Goal: Transaction & Acquisition: Purchase product/service

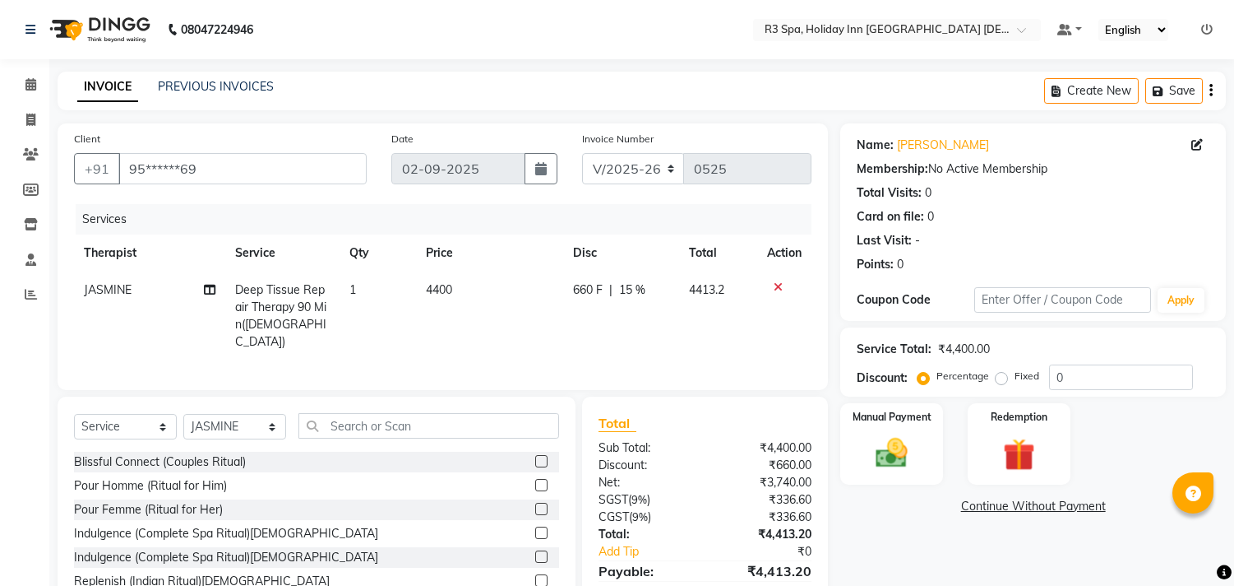
select select "7921"
select select "service"
select select "71848"
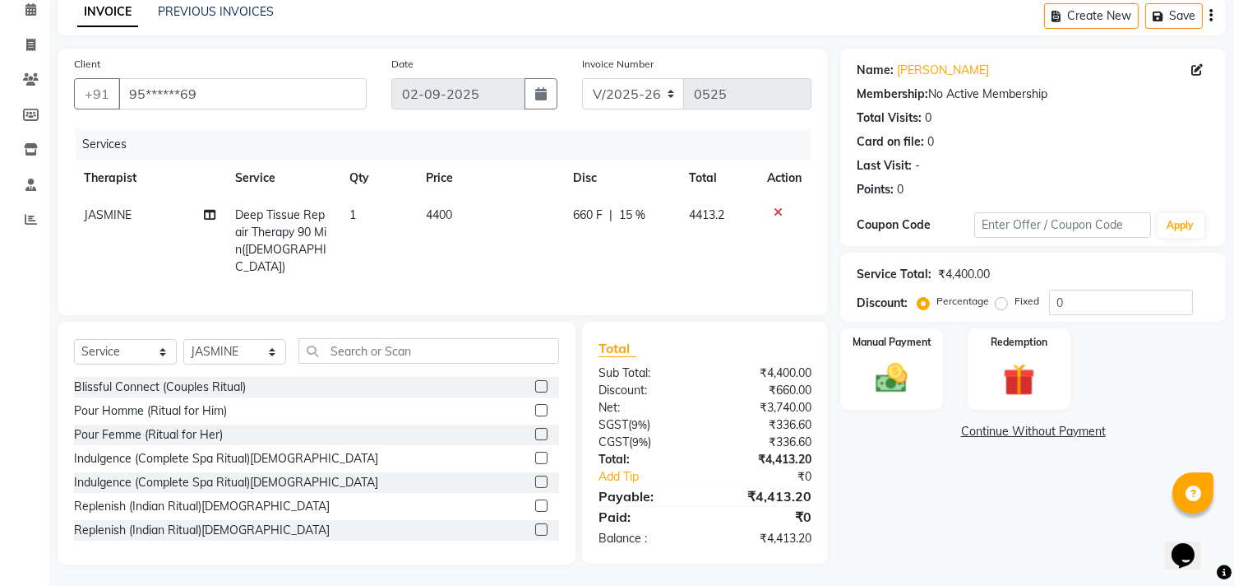
scroll to position [75, 0]
click at [880, 373] on img at bounding box center [892, 378] width 54 height 39
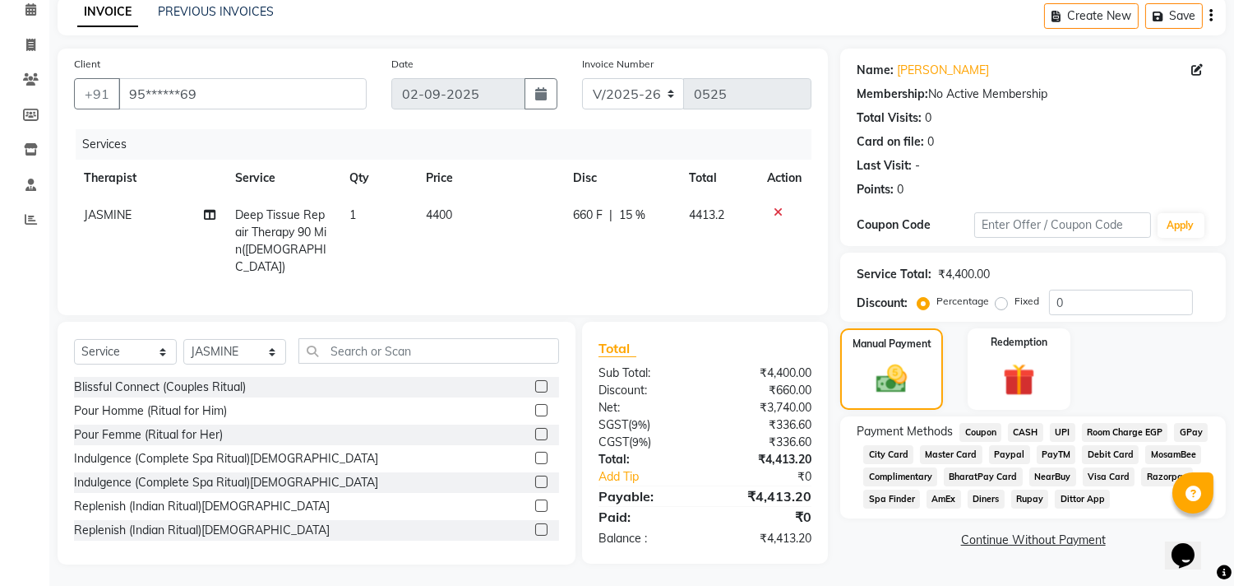
click at [1061, 433] on span "UPI" at bounding box center [1062, 432] width 25 height 19
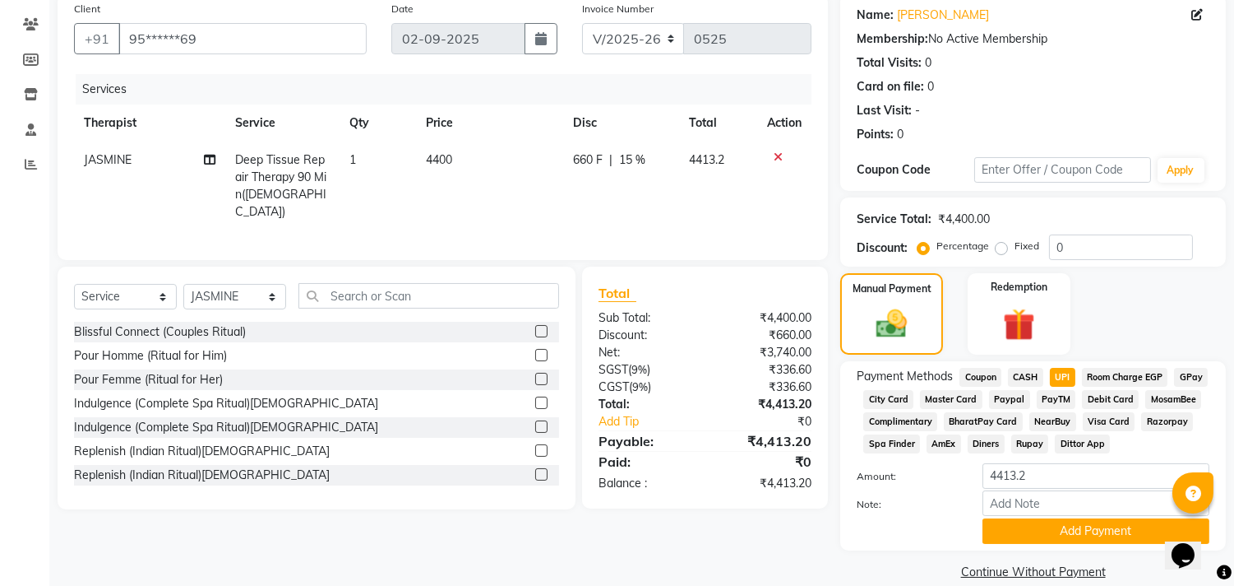
scroll to position [153, 0]
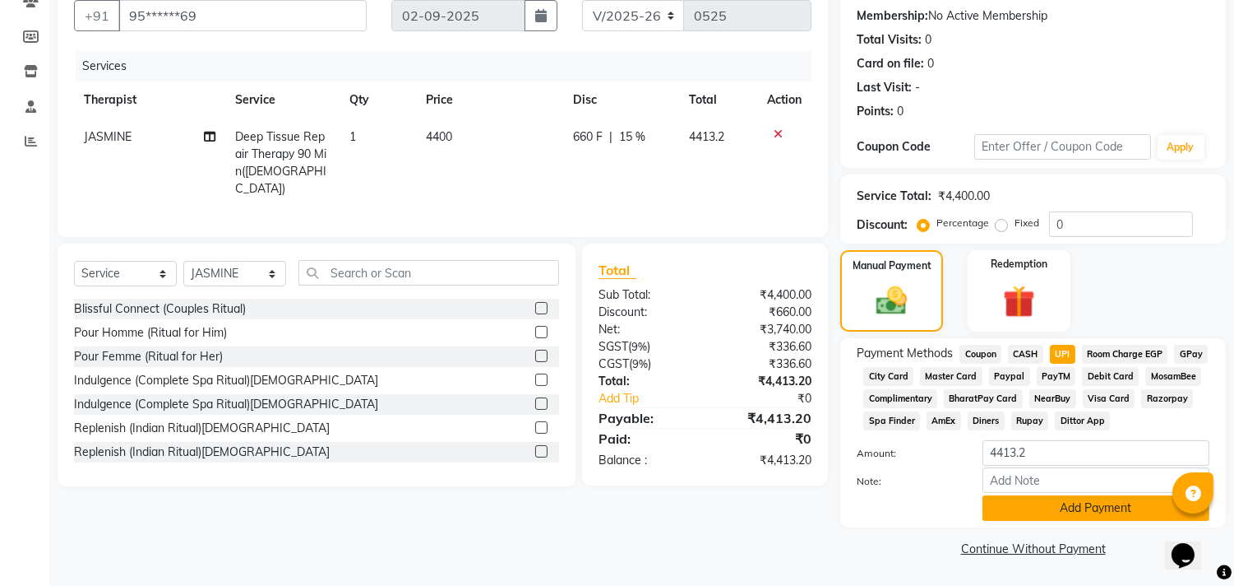
click at [1081, 500] on button "Add Payment" at bounding box center [1096, 507] width 227 height 25
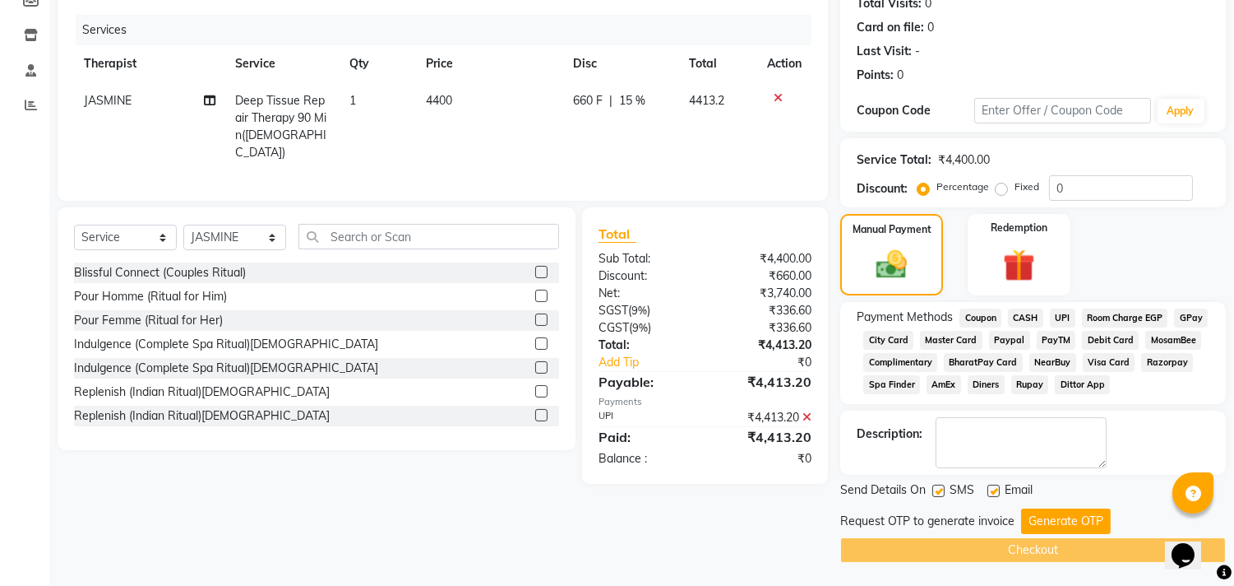
scroll to position [191, 0]
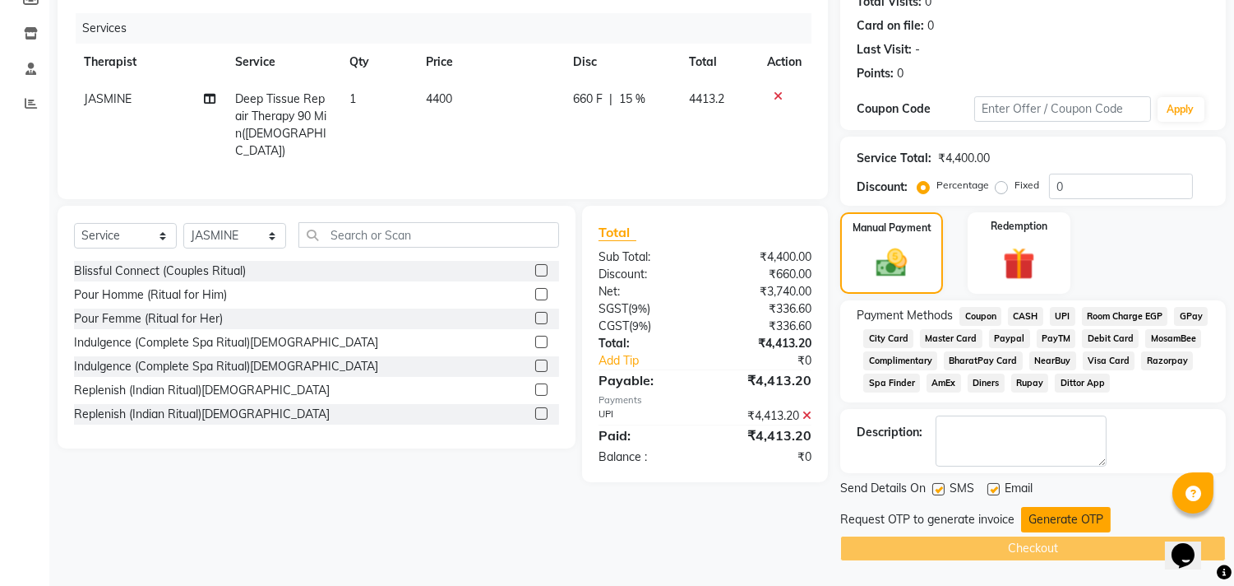
click at [1092, 514] on button "Generate OTP" at bounding box center [1066, 519] width 90 height 25
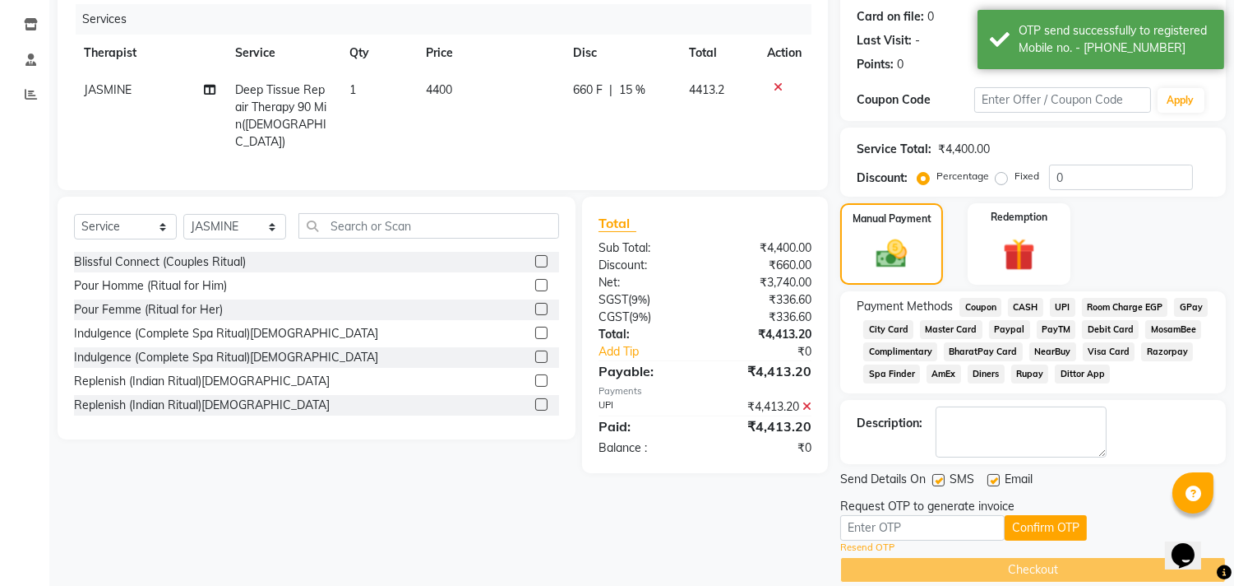
scroll to position [222, 0]
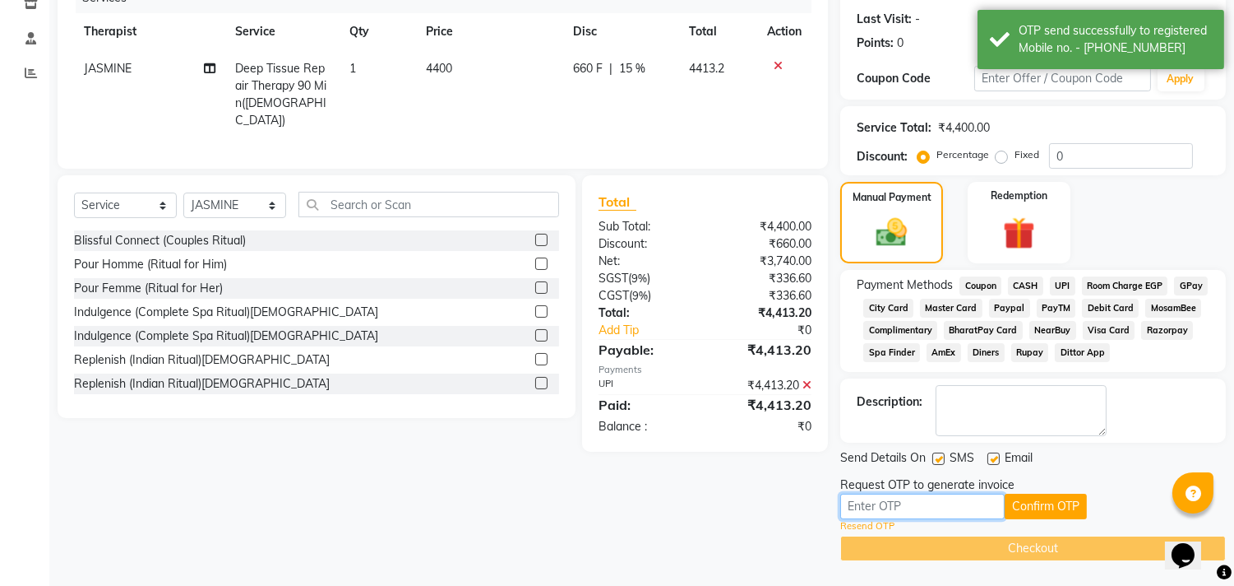
click at [918, 503] on input "text" at bounding box center [922, 505] width 164 height 25
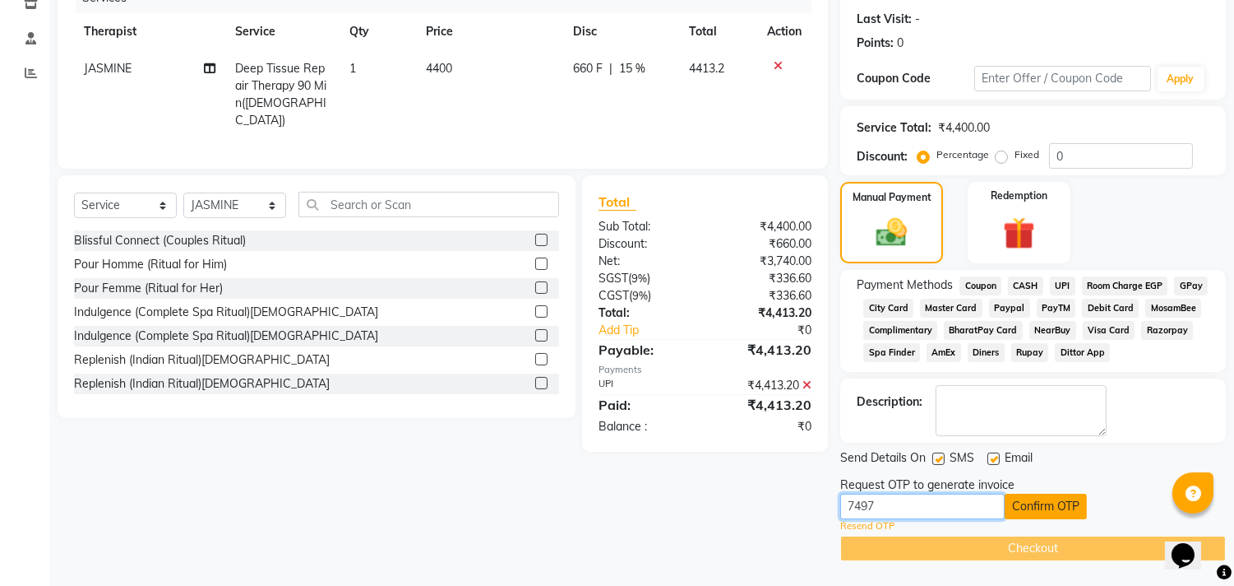
type input "7497"
click at [1049, 505] on button "Confirm OTP" at bounding box center [1046, 505] width 82 height 25
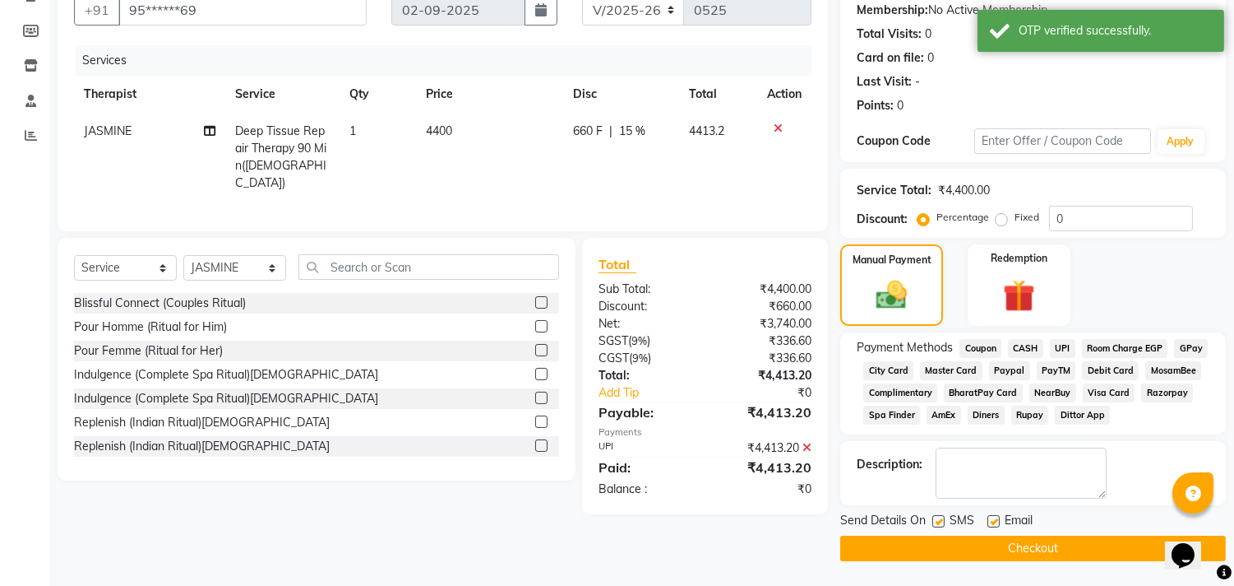
click at [1050, 540] on button "Checkout" at bounding box center [1033, 547] width 386 height 25
